Goal: Transaction & Acquisition: Purchase product/service

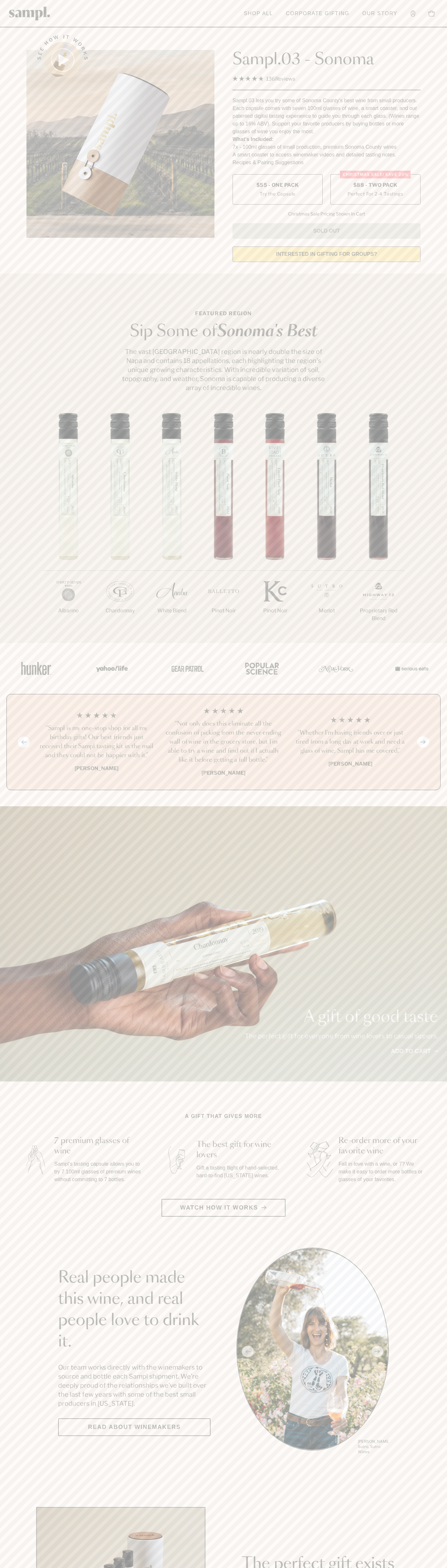
click at [375, 186] on span "$88 - Two Pack" at bounding box center [375, 185] width 44 height 7
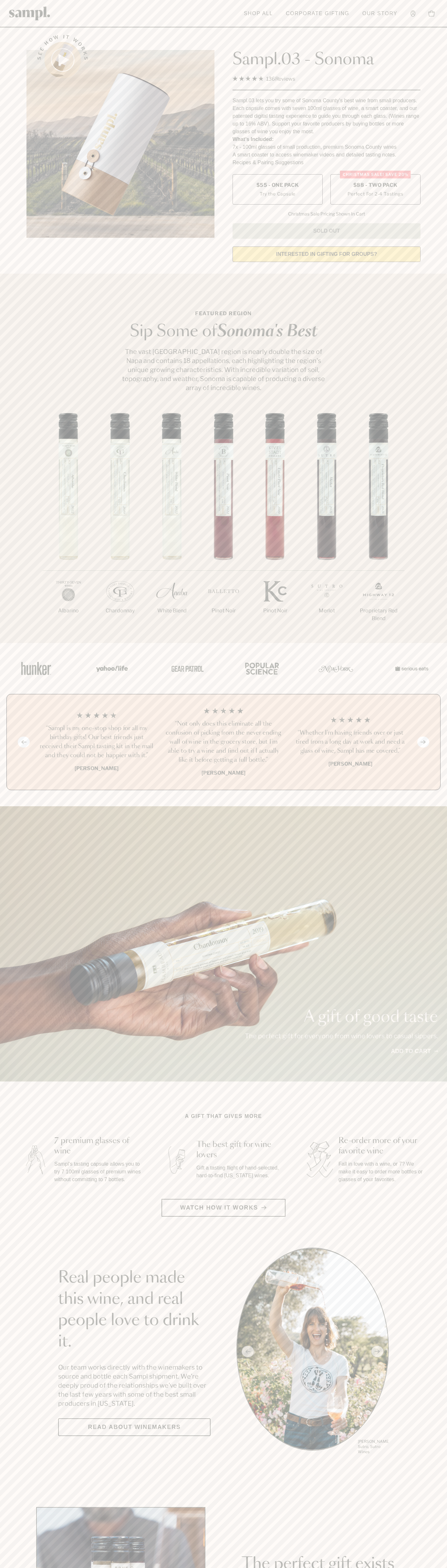
click at [224, 743] on h3 "“Not only does this eliminate all the confusion of picking from the never endin…" at bounding box center [223, 742] width 116 height 45
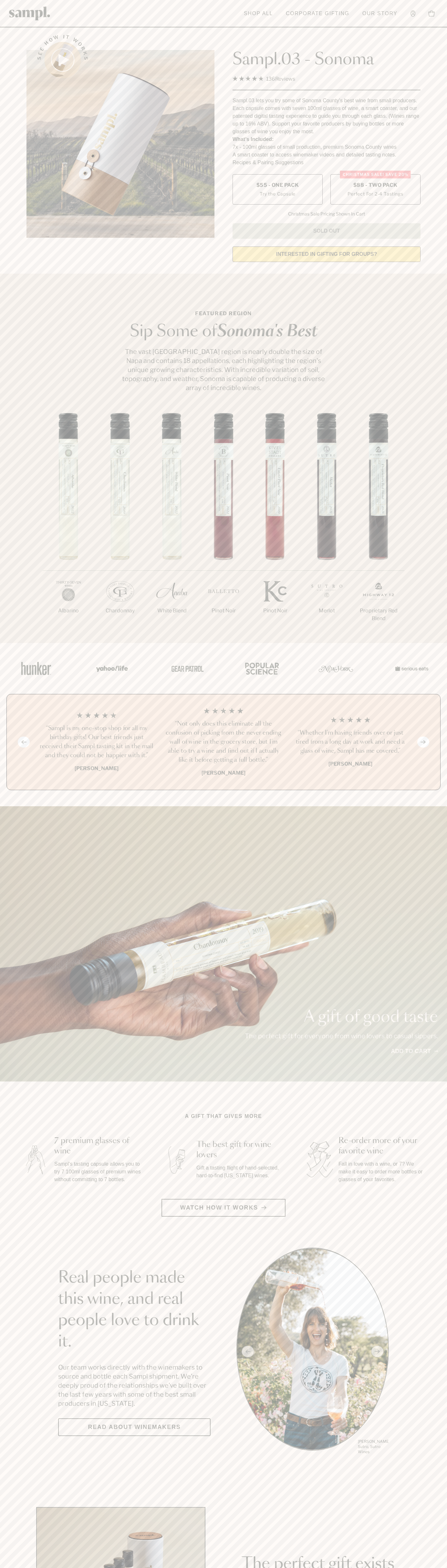
click at [67, 7] on header "Toggle navigation menu Shop All Corporate Gifting Our Story Account Story Shop …" at bounding box center [224, 13] width 447 height 27
click at [442, 579] on div "1/7 Albarino 2/7 Chardonnay 3/7" at bounding box center [224, 528] width 447 height 230
click at [30, 1567] on html "Skip to main content Toggle navigation menu Shop All Corporate Gifting Our Stor…" at bounding box center [224, 1513] width 447 height 3026
click at [21, 213] on div "See how it works Sampl.03 - Sonoma 4.9 Rated 4.9 out of 5 stars 136 Reviews Cli…" at bounding box center [224, 146] width 406 height 241
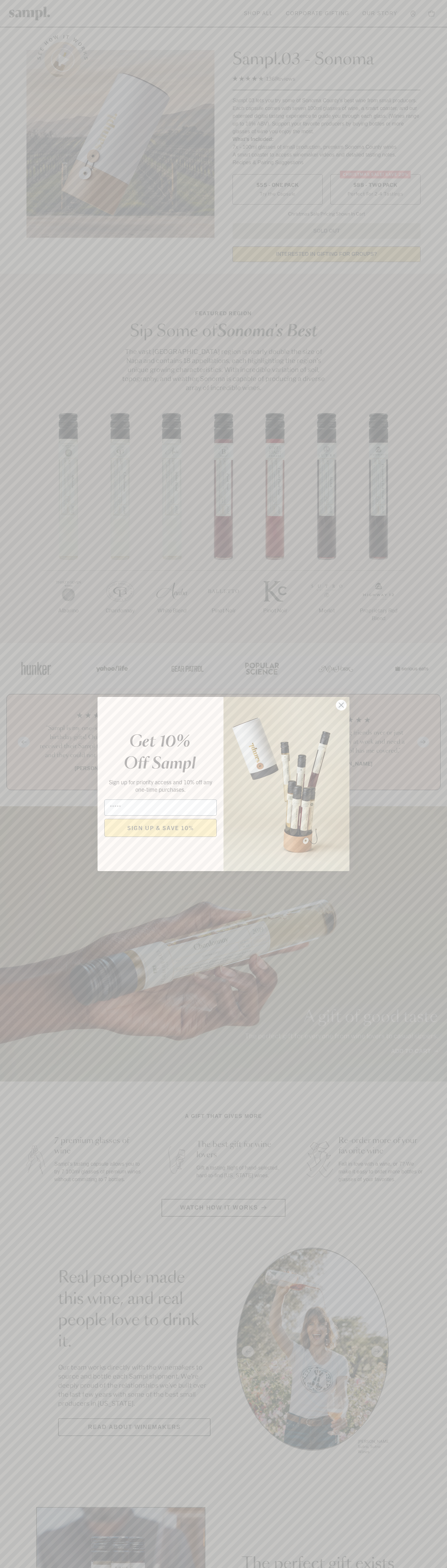
click at [341, 705] on icon "Close dialog" at bounding box center [341, 705] width 4 height 4
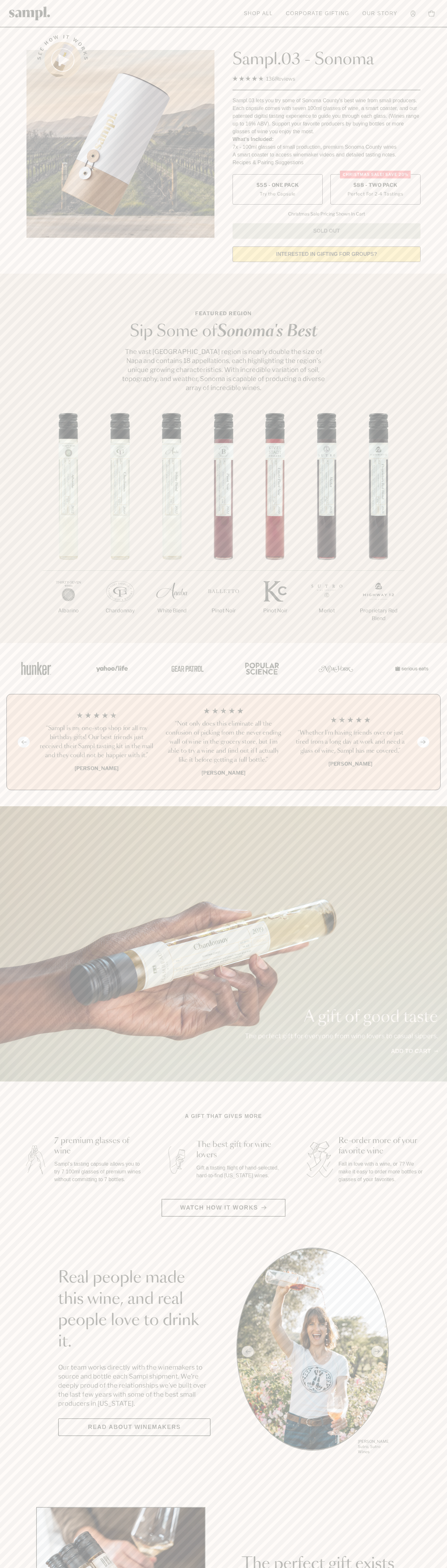
click at [375, 190] on label "Christmas SALE! Save 20% $88 - Two Pack Perfect For 2-4 Tastings" at bounding box center [375, 189] width 90 height 30
click at [224, 743] on h3 "“Not only does this eliminate all the confusion of picking from the never endin…" at bounding box center [223, 742] width 116 height 45
